Goal: Find specific page/section: Find specific page/section

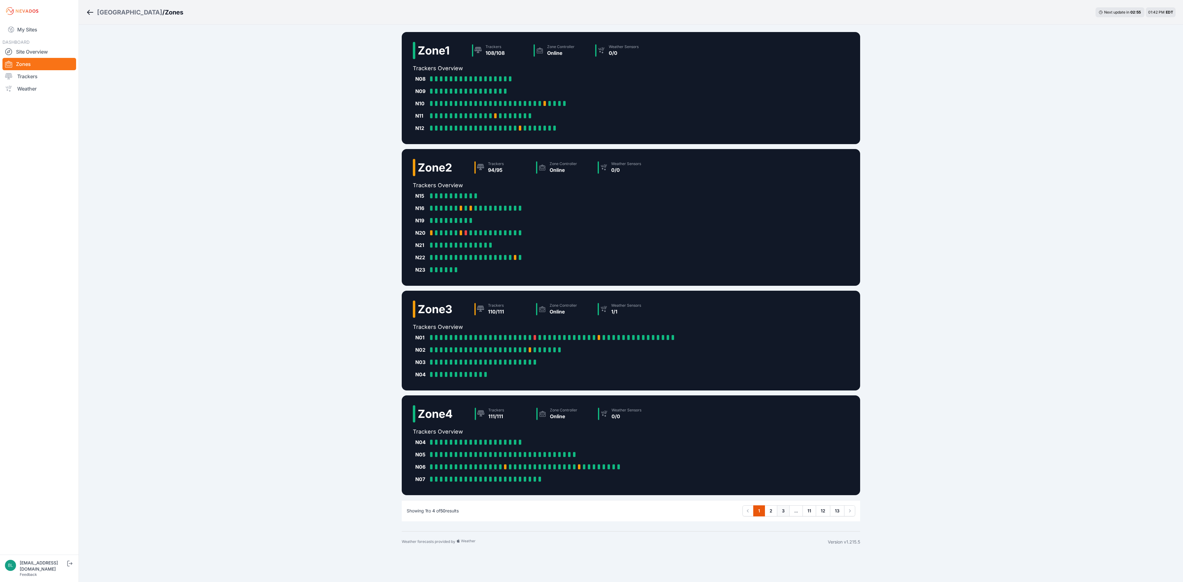
click at [783, 508] on link "3" at bounding box center [783, 511] width 13 height 11
click at [783, 512] on body "My Sites DASHBOARD Site Overview Zones Trackers Weather blippencott@invenergy.c…" at bounding box center [591, 291] width 1183 height 582
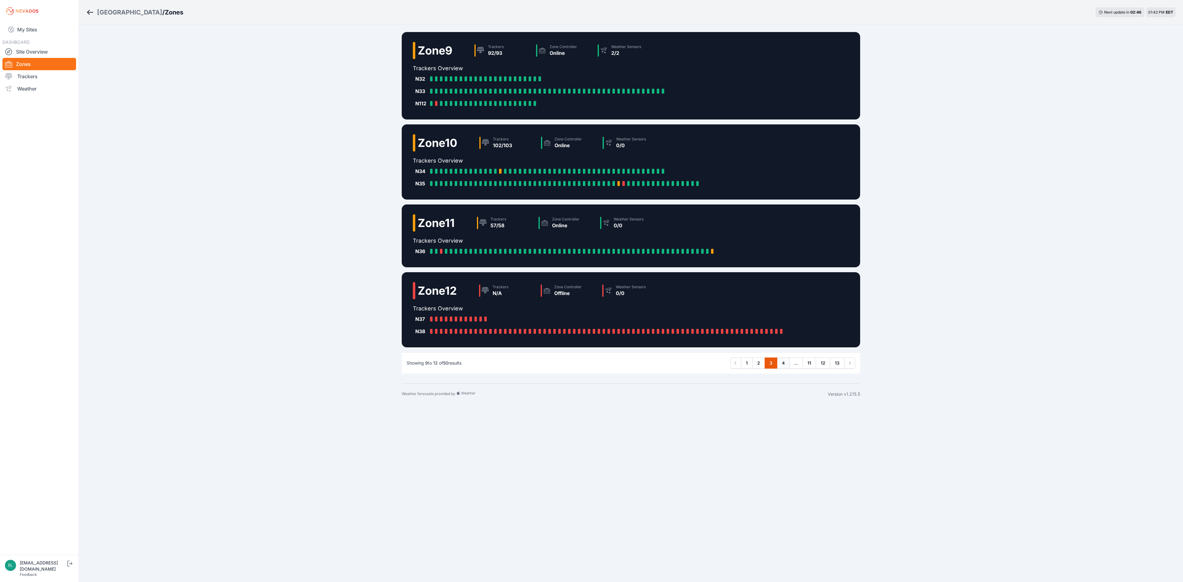
click at [786, 365] on link "4" at bounding box center [783, 363] width 13 height 11
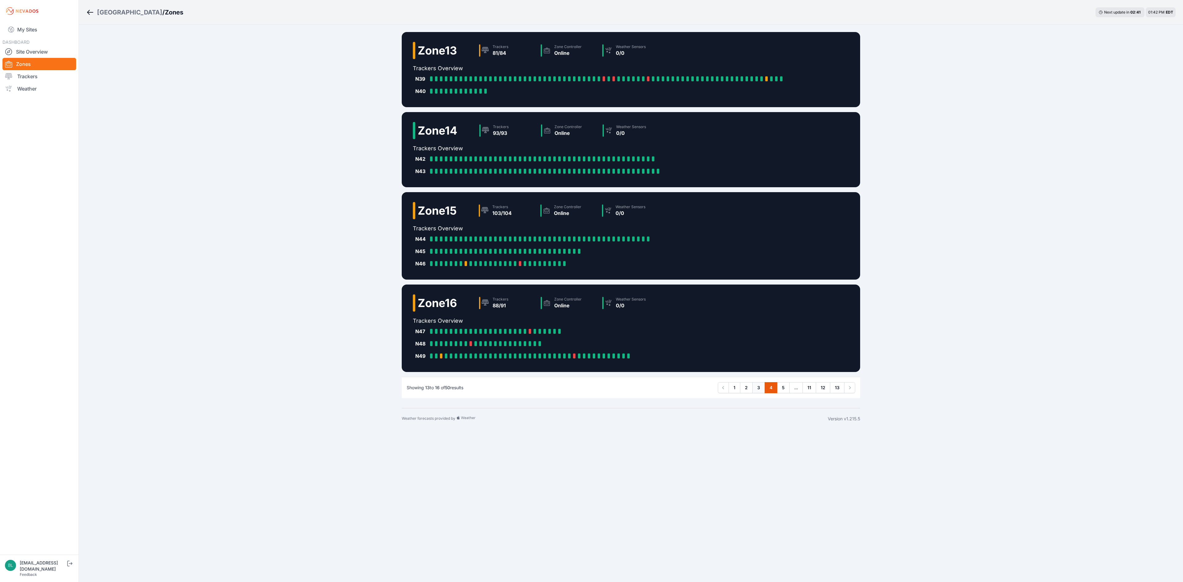
click at [759, 388] on link "3" at bounding box center [758, 387] width 13 height 11
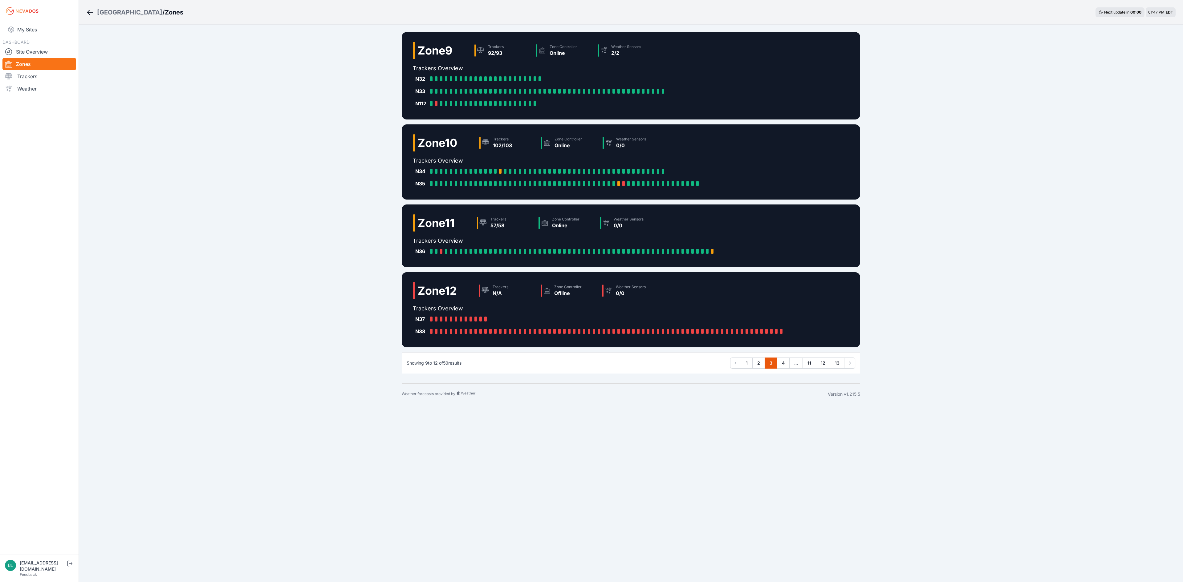
click at [104, 14] on div "[GEOGRAPHIC_DATA]" at bounding box center [129, 12] width 65 height 9
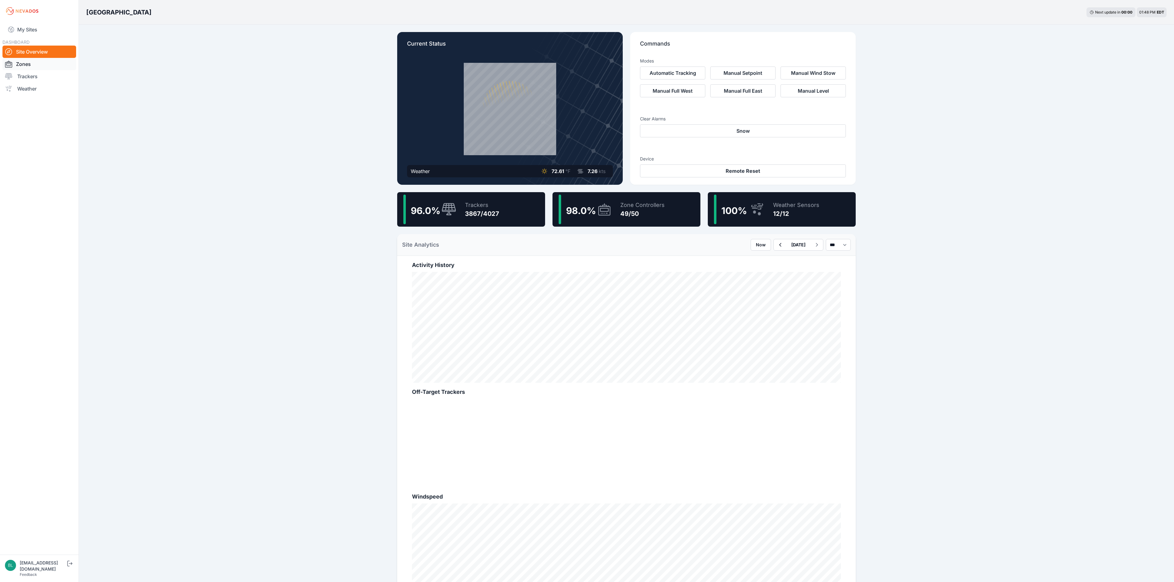
click at [32, 62] on link "Zones" at bounding box center [39, 64] width 74 height 12
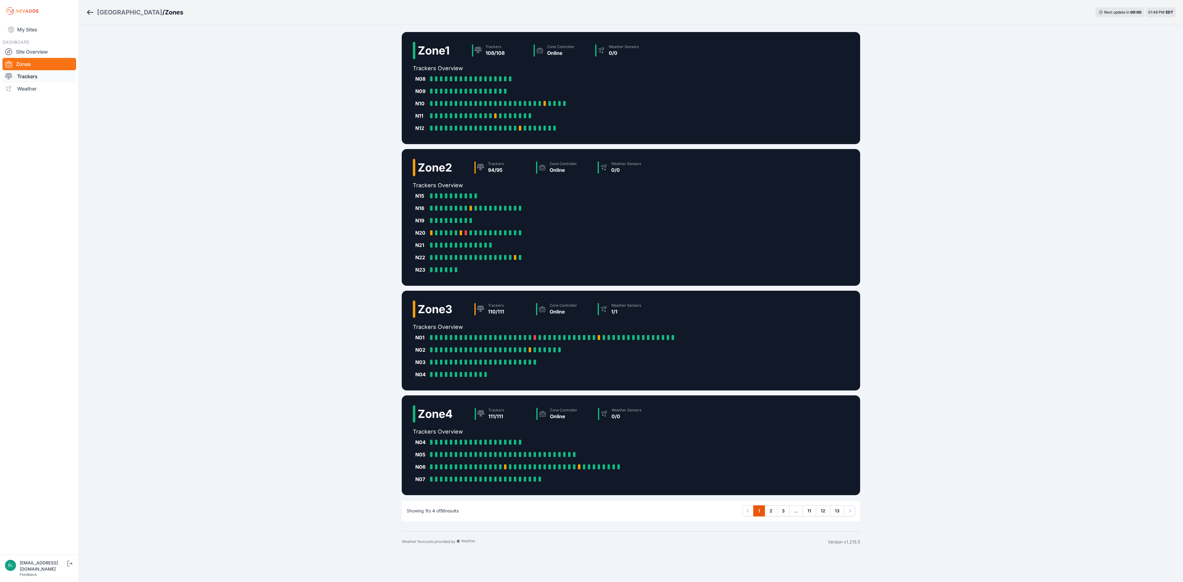
click at [37, 75] on link "Trackers" at bounding box center [39, 76] width 74 height 12
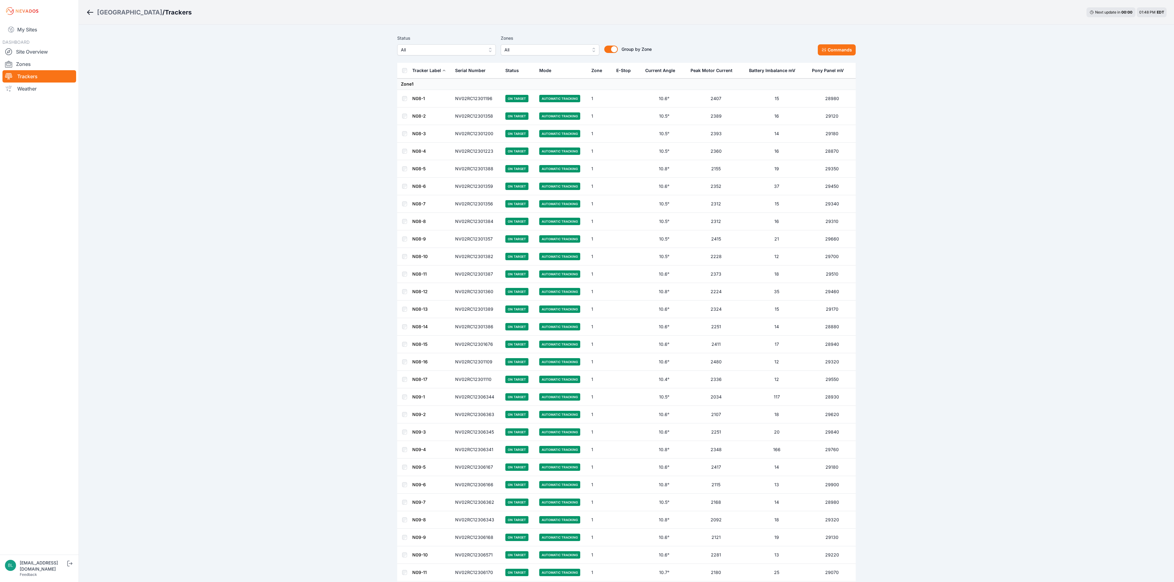
click at [516, 49] on span "All" at bounding box center [545, 49] width 83 height 7
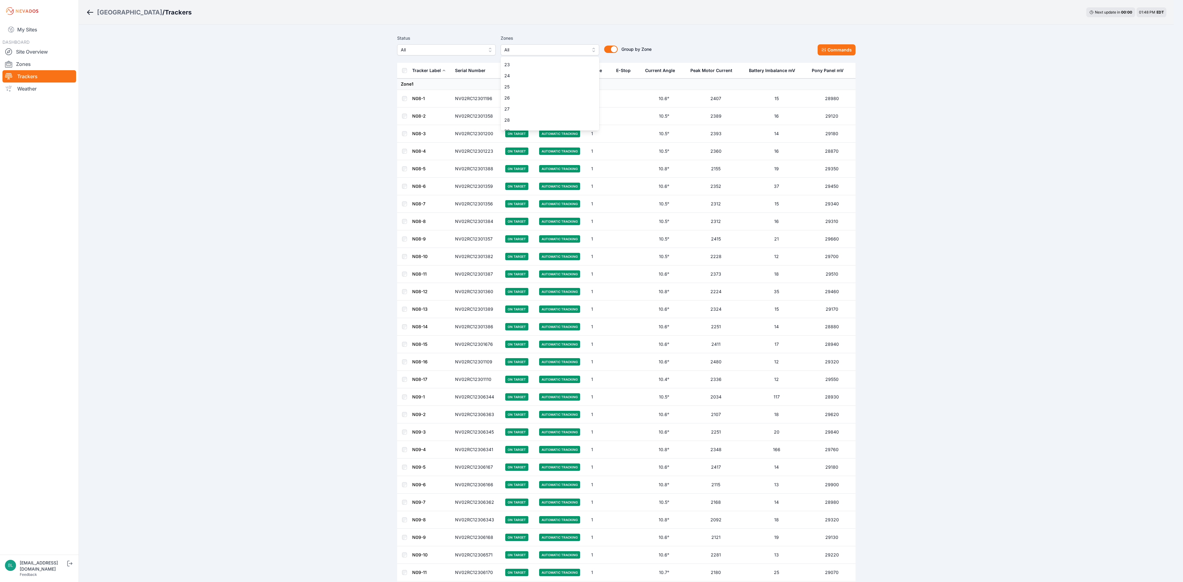
scroll to position [185, 0]
click at [521, 92] on span "20" at bounding box center [546, 89] width 84 height 6
click at [522, 99] on span "21" at bounding box center [546, 100] width 84 height 6
